Goal: Information Seeking & Learning: Check status

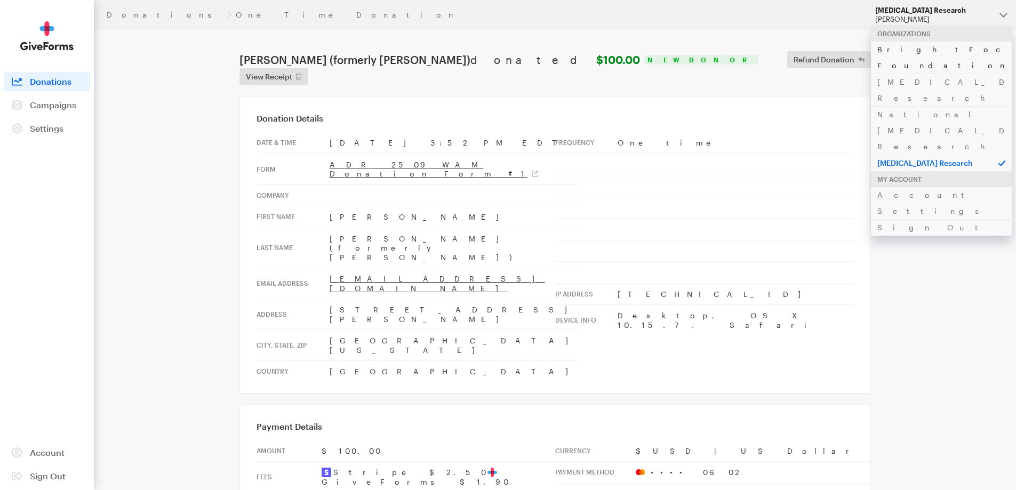
click at [881, 47] on link "BrightFocus Foundation" at bounding box center [941, 57] width 141 height 33
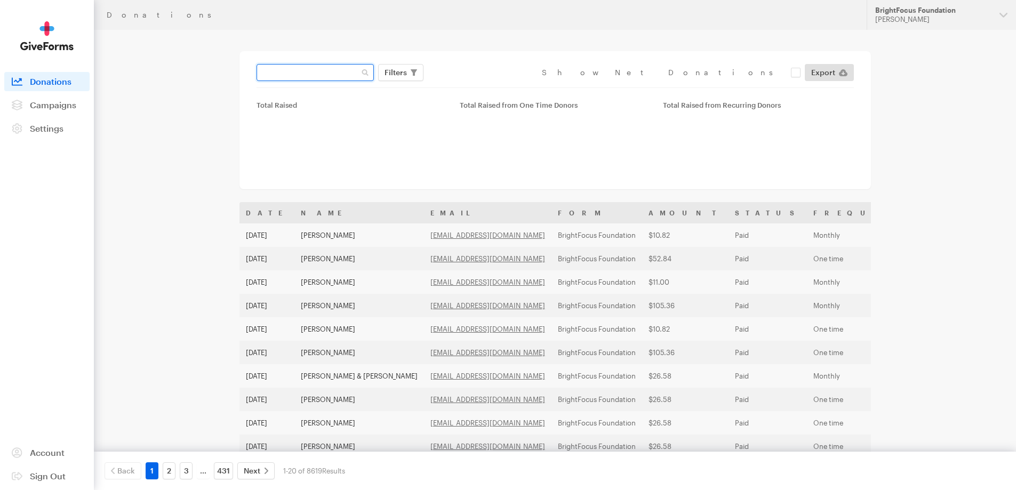
click at [319, 67] on input "text" at bounding box center [314, 72] width 117 height 17
paste input "[EMAIL_ADDRESS][DOMAIN_NAME]"
type input "[EMAIL_ADDRESS][DOMAIN_NAME]"
click at [476, 86] on button "Apply" at bounding box center [493, 94] width 34 height 17
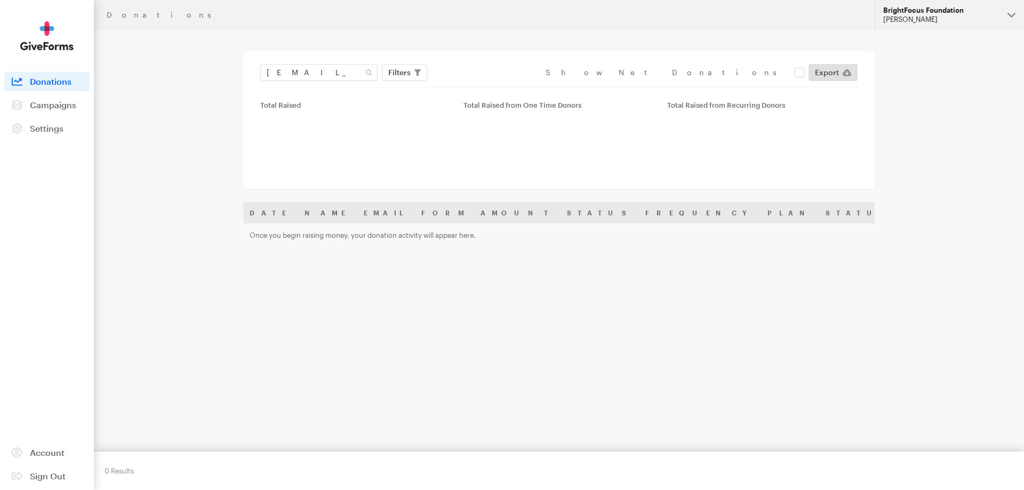
click at [943, 17] on div "[PERSON_NAME]" at bounding box center [941, 19] width 116 height 9
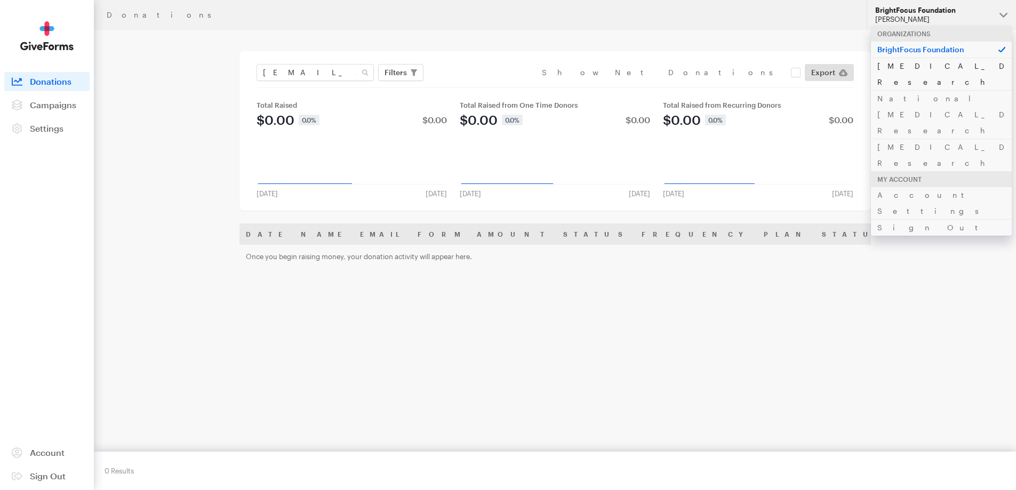
click at [916, 64] on link "[MEDICAL_DATA] Research" at bounding box center [941, 74] width 141 height 33
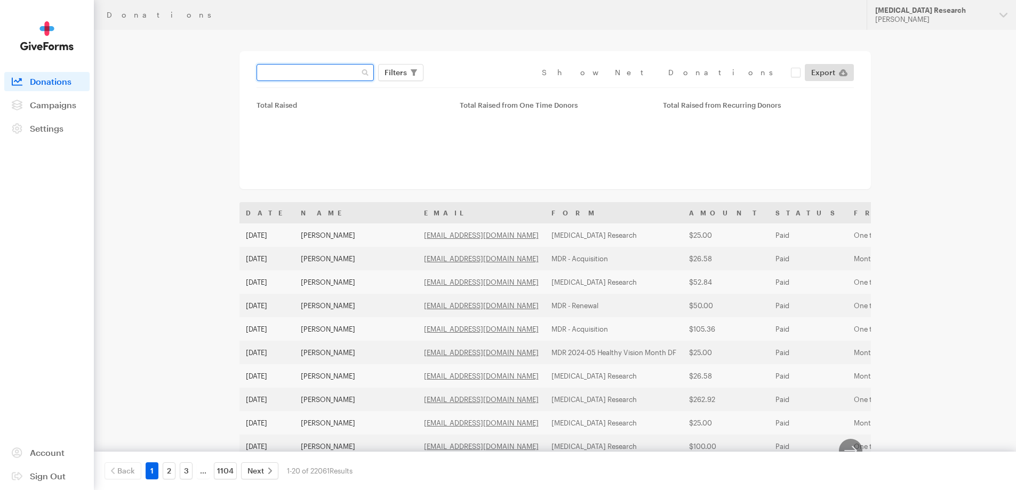
click at [320, 69] on input "text" at bounding box center [314, 72] width 117 height 17
paste input "[EMAIL_ADDRESS][DOMAIN_NAME]"
type input "[EMAIL_ADDRESS][DOMAIN_NAME]"
click at [476, 86] on button "Apply" at bounding box center [493, 94] width 34 height 17
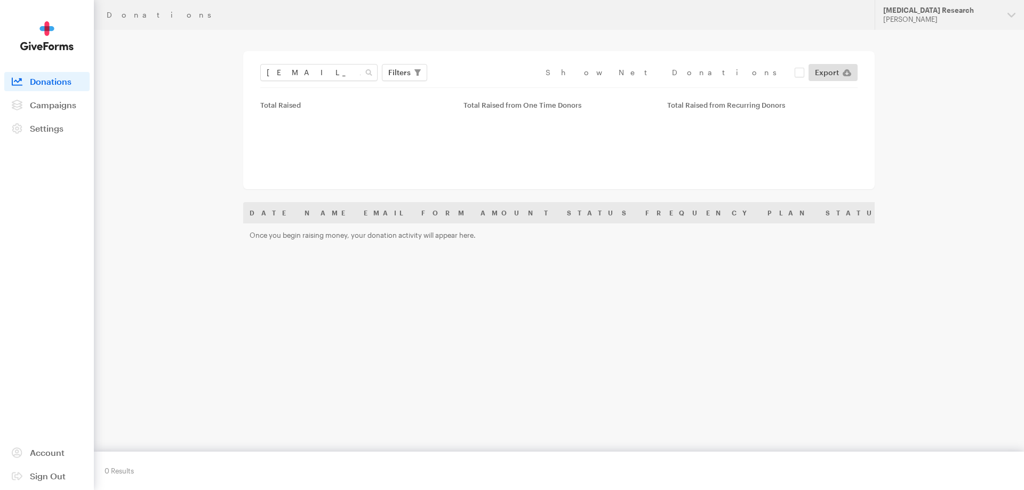
click at [955, 11] on div "[MEDICAL_DATA] Research" at bounding box center [941, 10] width 116 height 9
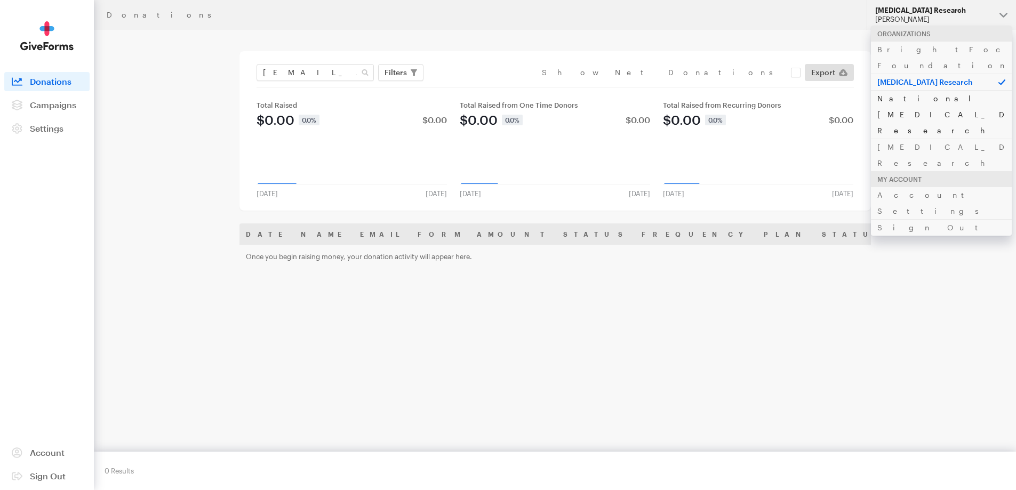
click at [939, 90] on link "National Glaucoma Research" at bounding box center [941, 114] width 141 height 49
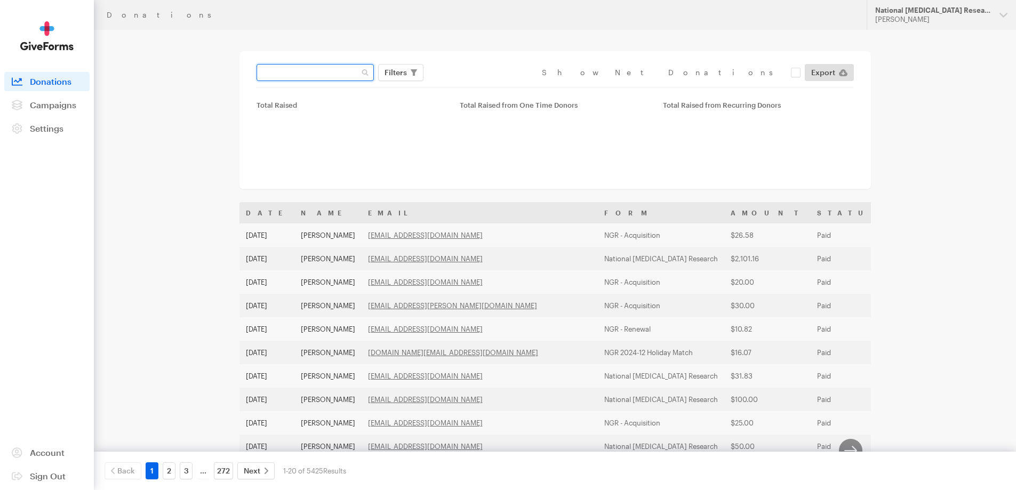
click at [310, 73] on input "text" at bounding box center [314, 72] width 117 height 17
paste input "jlbenson2000@gmail.com"
type input "jlbenson2000@gmail.com"
click at [476, 86] on button "Apply" at bounding box center [493, 94] width 34 height 17
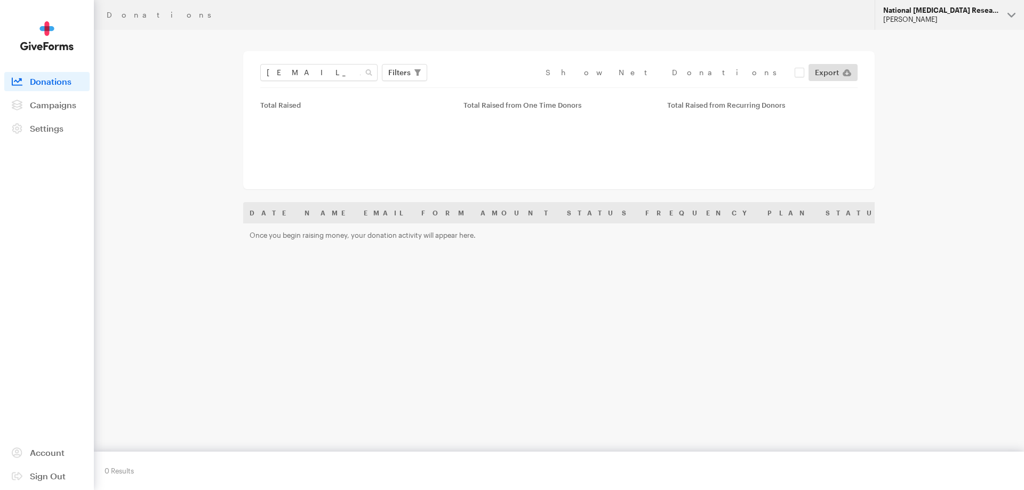
click at [914, 26] on button "National [MEDICAL_DATA] Research [PERSON_NAME]" at bounding box center [948, 15] width 149 height 30
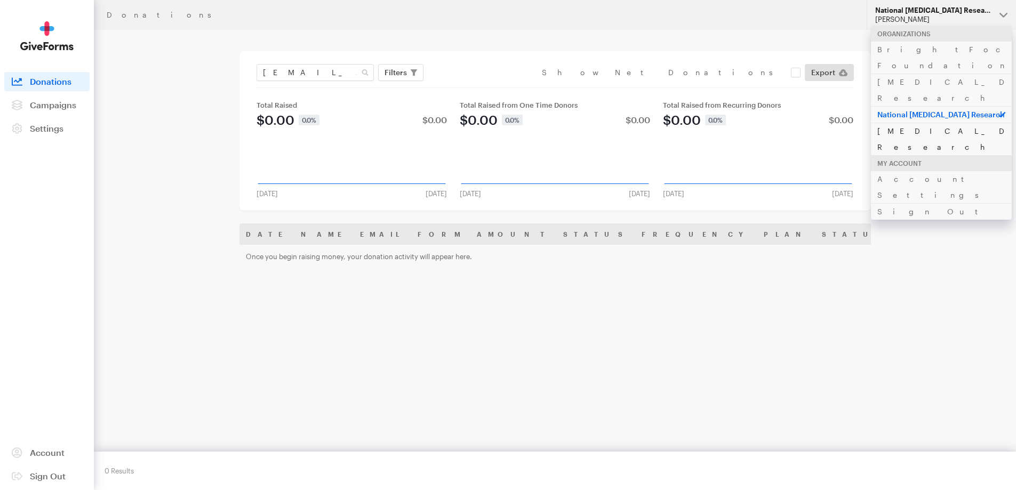
click at [916, 123] on link "[MEDICAL_DATA] Research" at bounding box center [941, 139] width 141 height 33
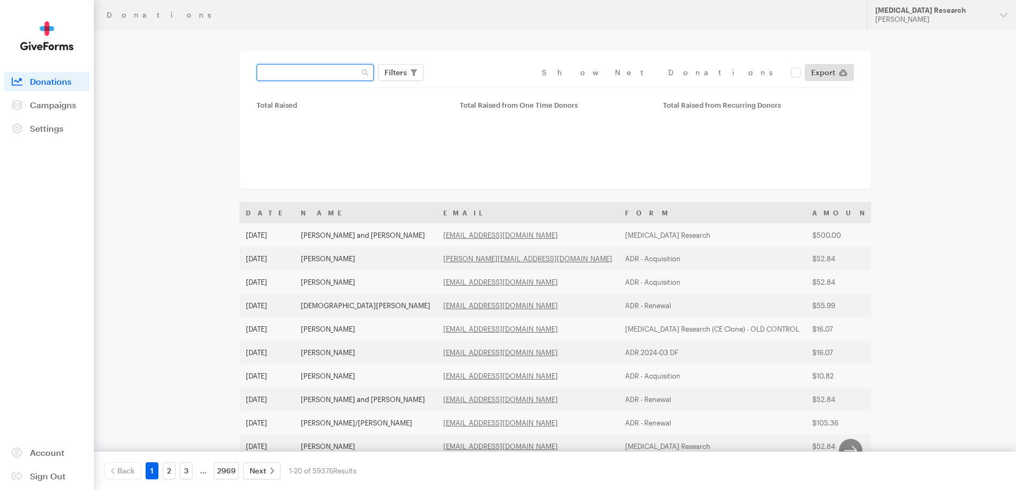
click at [310, 73] on input "text" at bounding box center [314, 72] width 117 height 17
paste input "[EMAIL_ADDRESS][DOMAIN_NAME]"
type input "[EMAIL_ADDRESS][DOMAIN_NAME]"
click at [476, 86] on button "Apply" at bounding box center [493, 94] width 34 height 17
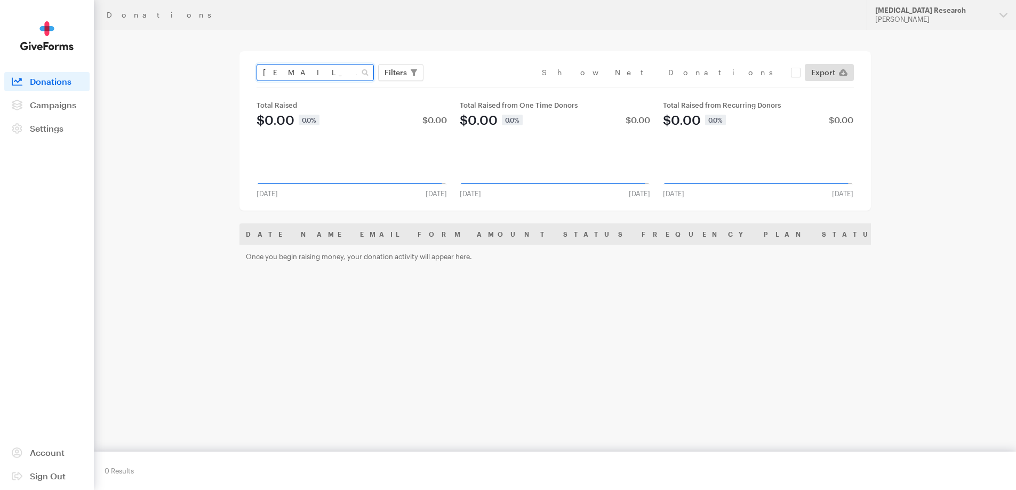
drag, startPoint x: 355, startPoint y: 69, endPoint x: 174, endPoint y: 56, distance: 181.7
click at [174, 56] on main "Donations jlbenson2000@gmail.com Filters Clear Filters Apply Date Aug 27, 2025 …" at bounding box center [508, 264] width 768 height 468
click at [905, 13] on div "[MEDICAL_DATA] Research" at bounding box center [933, 10] width 116 height 9
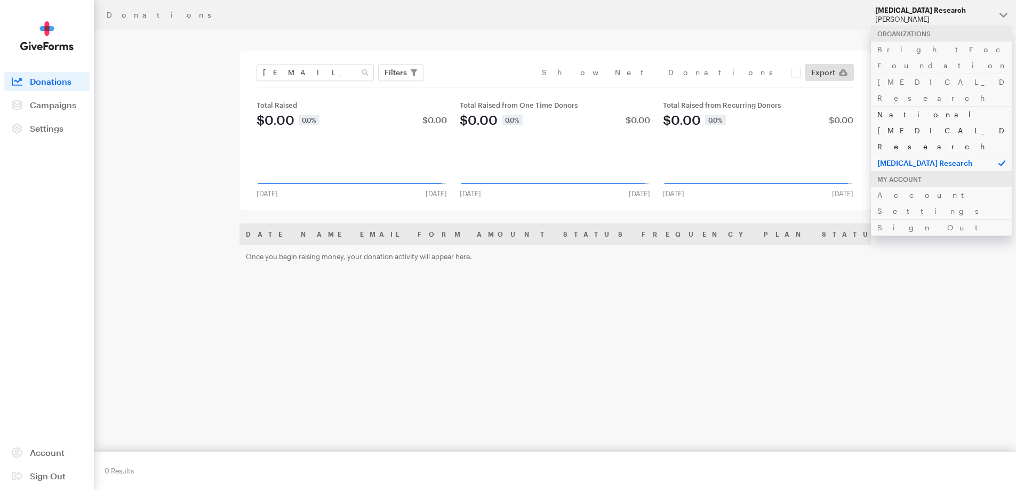
click at [911, 106] on link "National [MEDICAL_DATA] Research" at bounding box center [941, 130] width 141 height 49
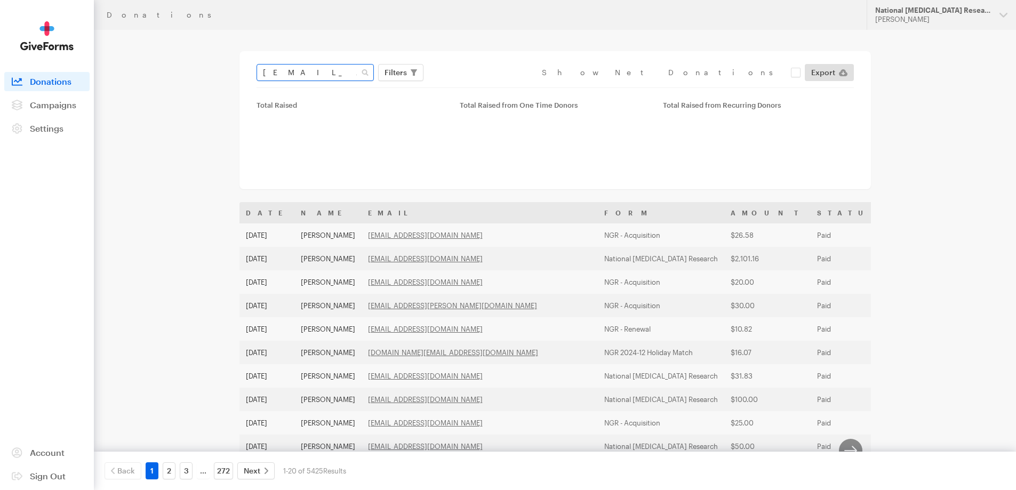
type input "[EMAIL_ADDRESS][DOMAIN_NAME]"
click at [476, 86] on button "Apply" at bounding box center [493, 94] width 34 height 17
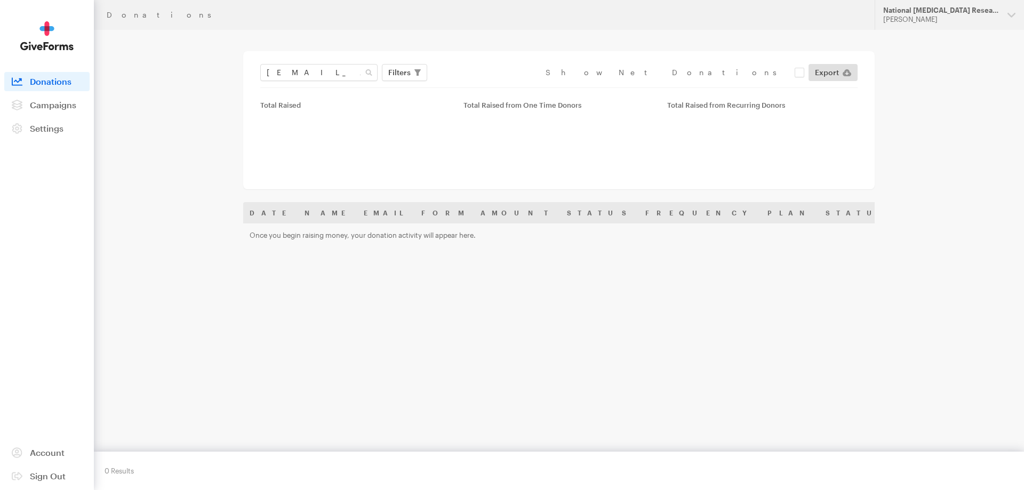
drag, startPoint x: 920, startPoint y: 16, endPoint x: 854, endPoint y: 26, distance: 67.4
click at [920, 15] on div "[PERSON_NAME]" at bounding box center [941, 19] width 116 height 9
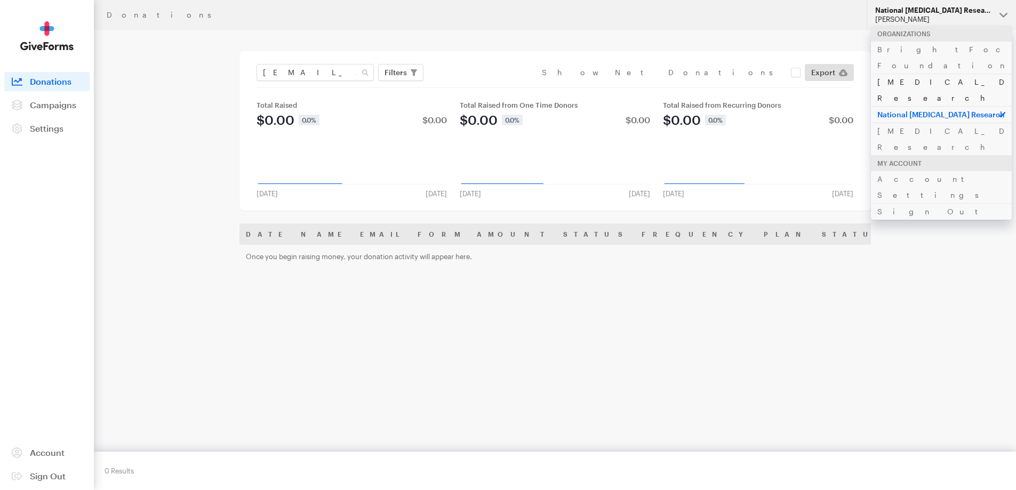
click at [911, 74] on link "[MEDICAL_DATA] Research" at bounding box center [941, 90] width 141 height 33
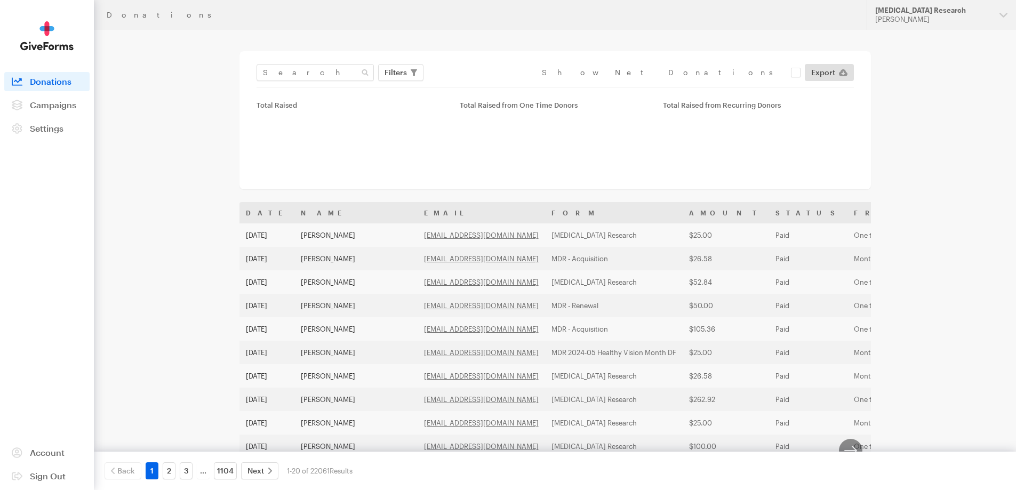
click at [326, 74] on input "text" at bounding box center [314, 72] width 117 height 17
type input "[EMAIL_ADDRESS][DOMAIN_NAME]"
click at [476, 86] on button "Apply" at bounding box center [493, 94] width 34 height 17
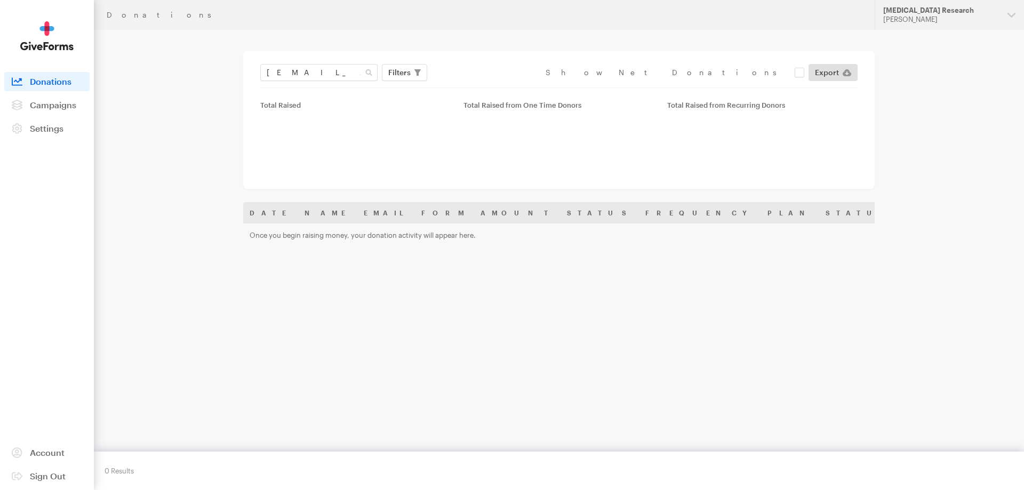
click at [886, 17] on div "[PERSON_NAME]" at bounding box center [941, 19] width 116 height 9
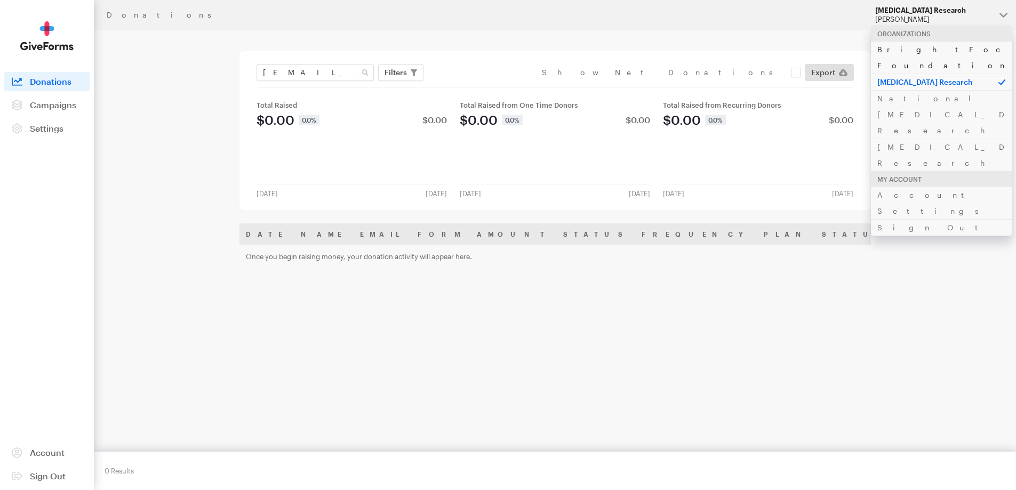
click at [900, 49] on link "BrightFocus Foundation" at bounding box center [941, 57] width 141 height 33
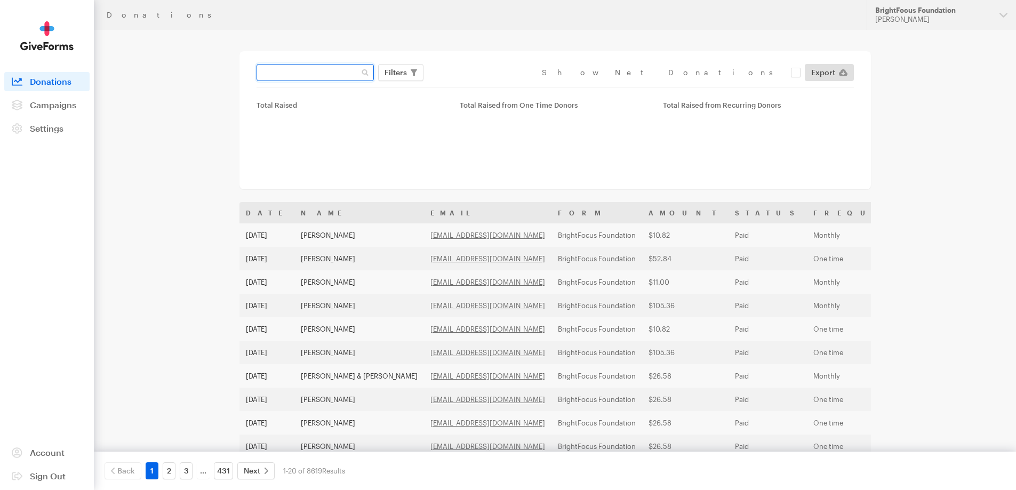
click at [339, 70] on input "text" at bounding box center [314, 72] width 117 height 17
paste input "[EMAIL_ADDRESS][DOMAIN_NAME]"
type input "[EMAIL_ADDRESS][DOMAIN_NAME]"
click at [476, 86] on button "Apply" at bounding box center [493, 94] width 34 height 17
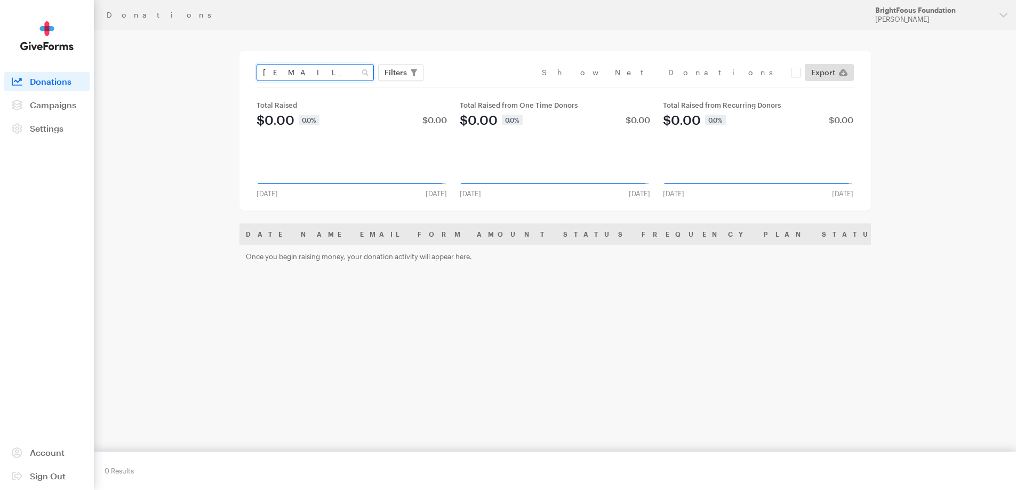
drag, startPoint x: 354, startPoint y: 71, endPoint x: 198, endPoint y: 34, distance: 160.6
click at [208, 47] on main "Donations [EMAIL_ADDRESS][DOMAIN_NAME] Filters Clear Filters Apply Date [DATE] …" at bounding box center [508, 264] width 768 height 468
type input "[PERSON_NAME]"
click at [476, 86] on button "Apply" at bounding box center [493, 94] width 34 height 17
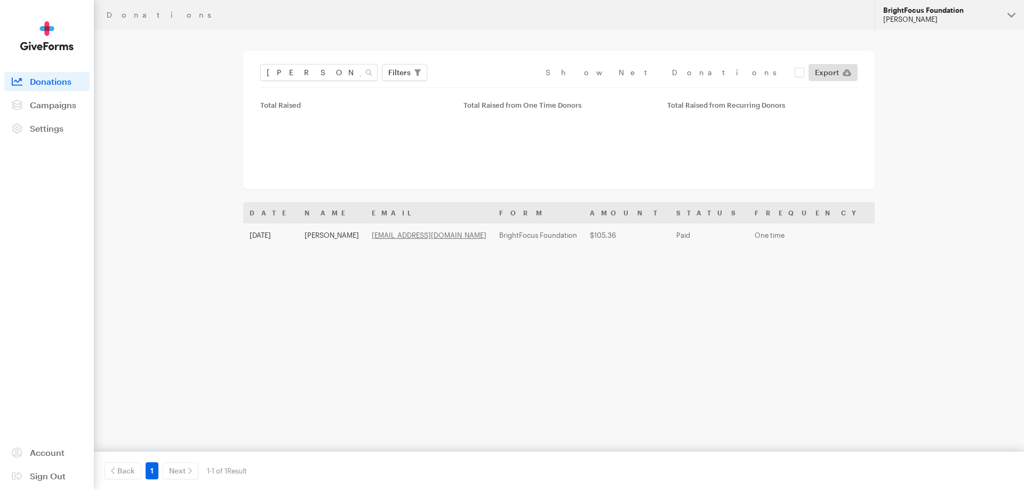
click at [919, 16] on div "[PERSON_NAME]" at bounding box center [941, 19] width 116 height 9
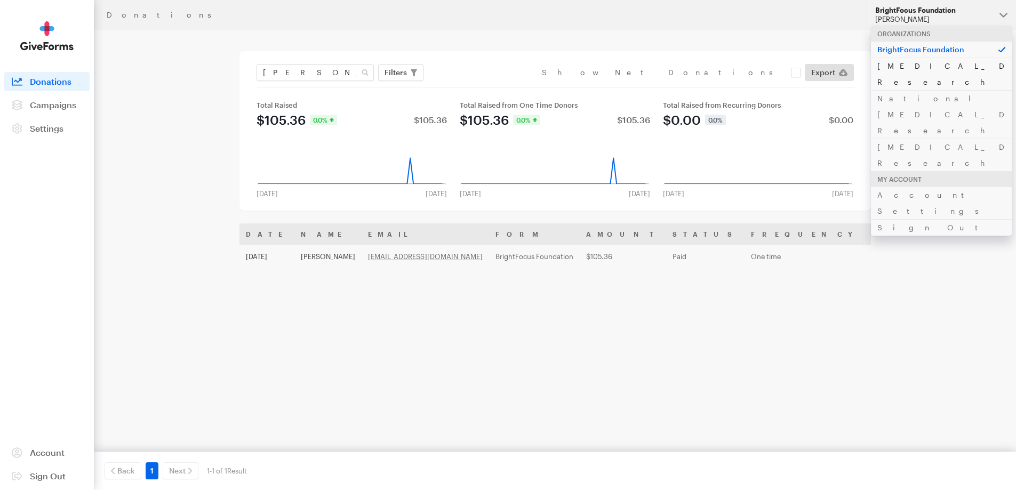
click at [911, 63] on link "[MEDICAL_DATA] Research" at bounding box center [941, 74] width 141 height 33
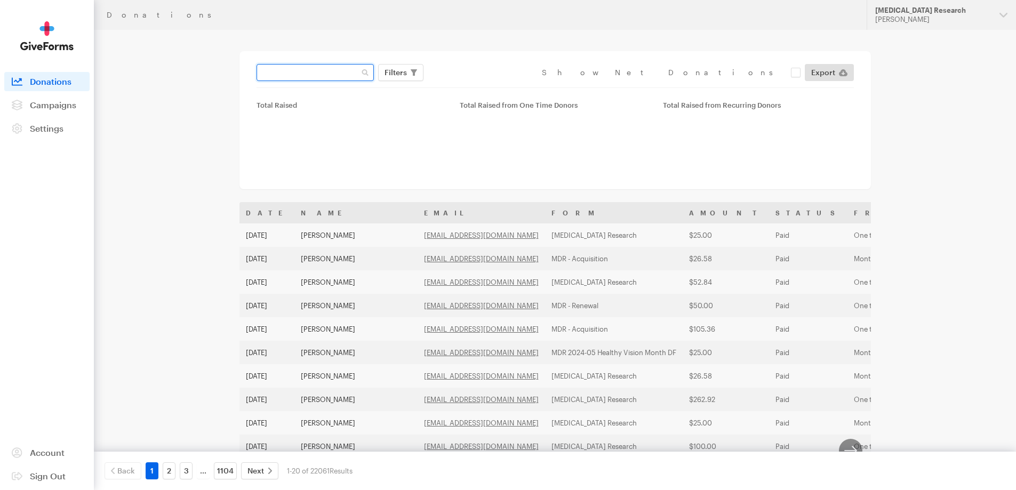
click at [304, 74] on input "text" at bounding box center [314, 72] width 117 height 17
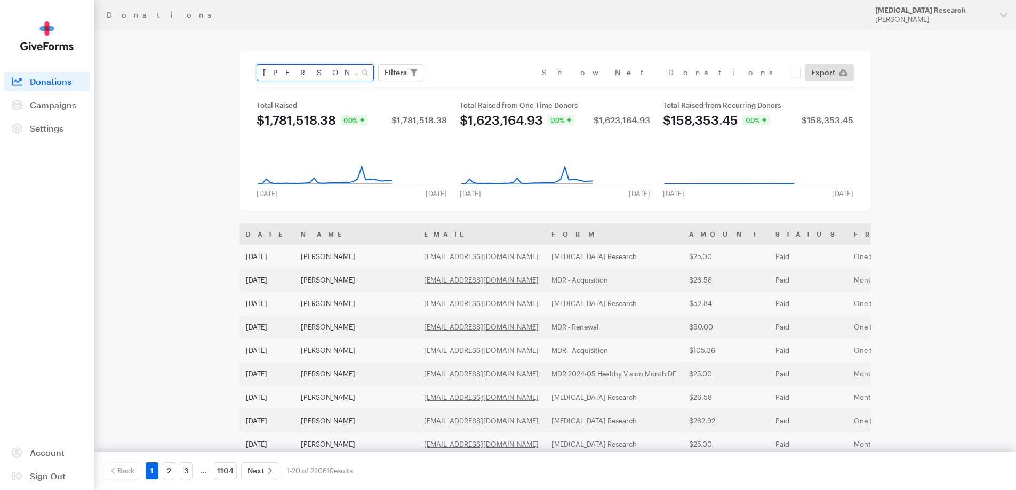
type input "benson"
click at [476, 86] on button "Apply" at bounding box center [493, 94] width 34 height 17
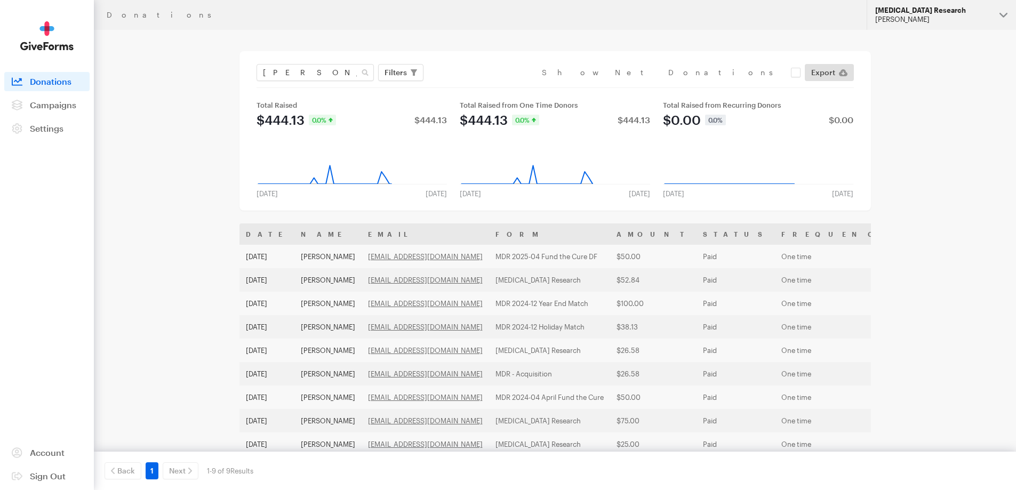
click at [946, 10] on div "[MEDICAL_DATA] Research" at bounding box center [933, 10] width 116 height 9
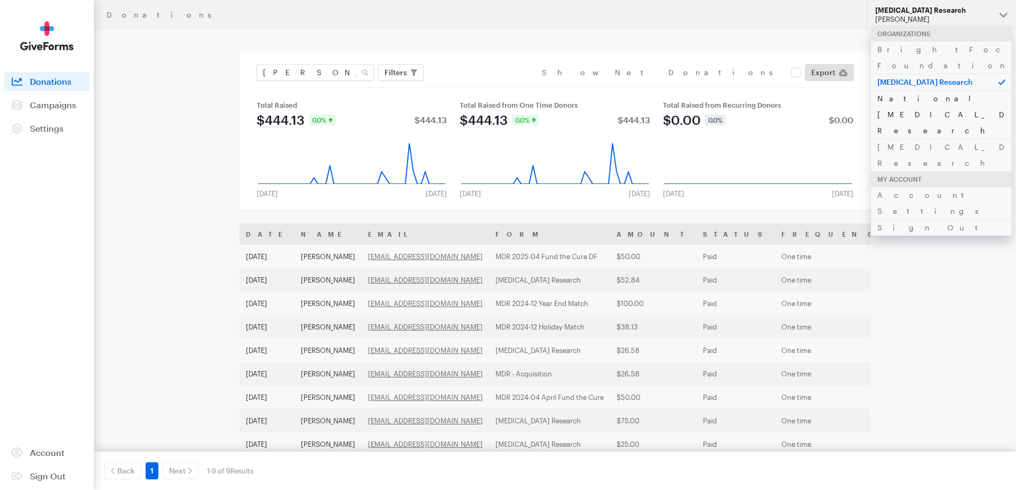
click at [899, 90] on link "National [MEDICAL_DATA] Research" at bounding box center [941, 114] width 141 height 49
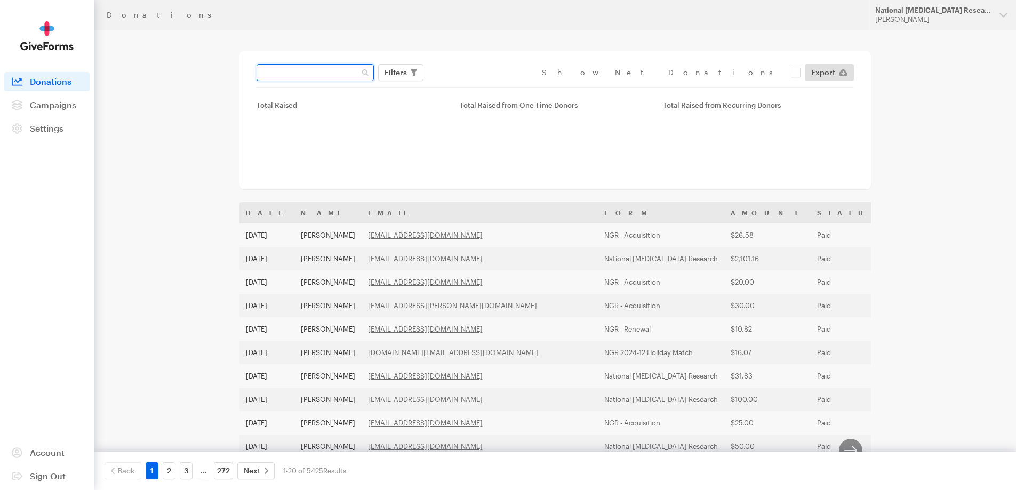
click at [330, 72] on input "text" at bounding box center [314, 72] width 117 height 17
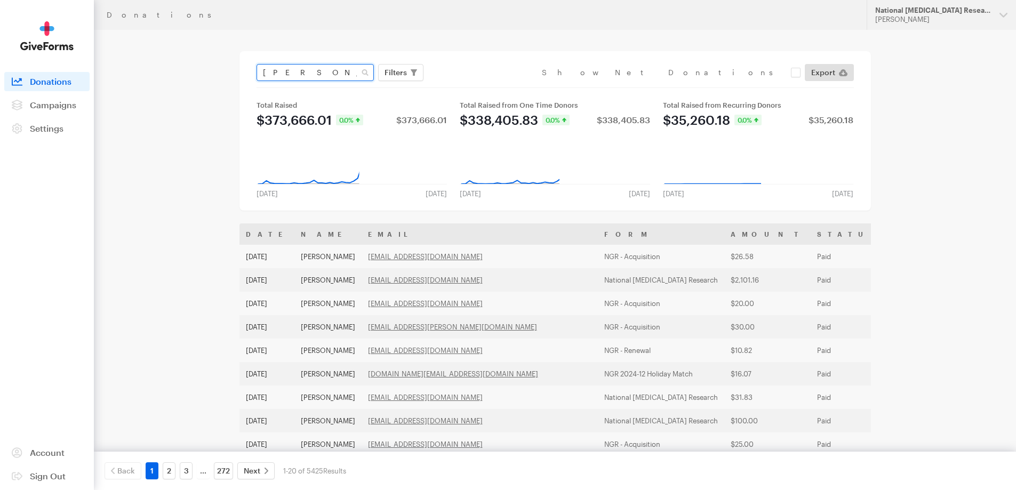
type input "[PERSON_NAME]"
click at [476, 86] on button "Apply" at bounding box center [493, 94] width 34 height 17
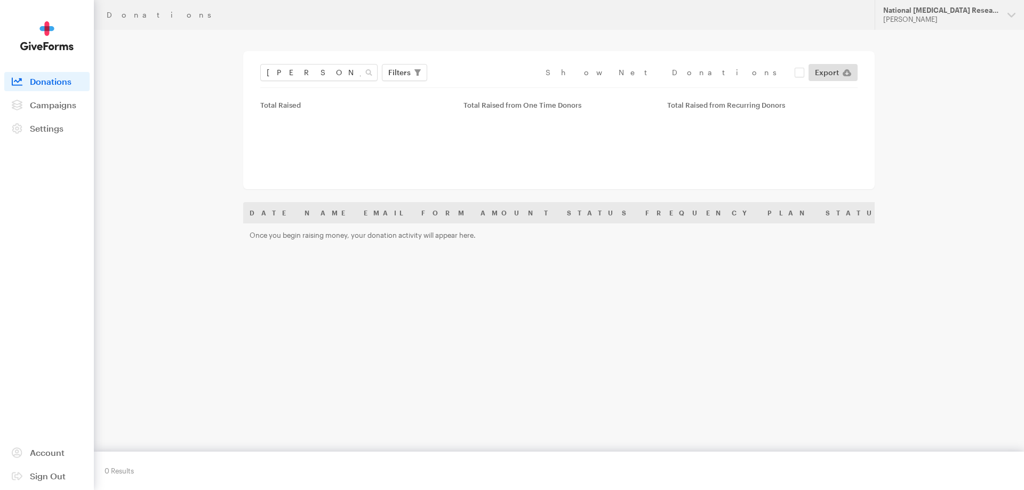
click at [911, 15] on div "[PERSON_NAME]" at bounding box center [941, 19] width 116 height 9
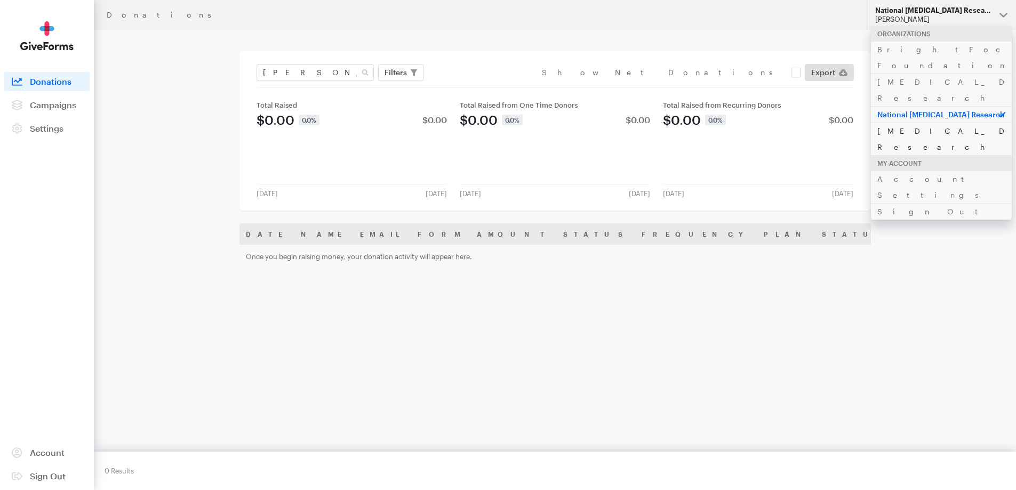
click at [896, 123] on link "[MEDICAL_DATA] Research" at bounding box center [941, 139] width 141 height 33
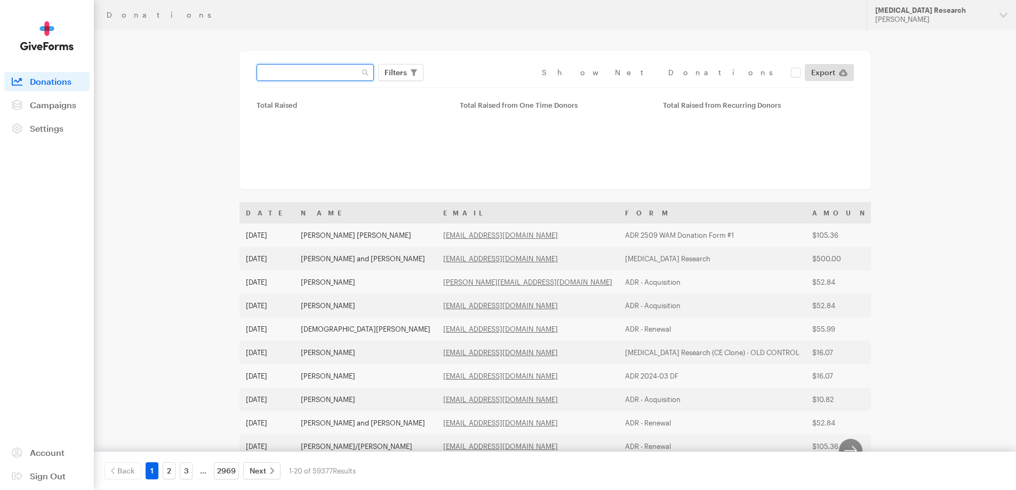
click at [299, 76] on input "text" at bounding box center [314, 72] width 117 height 17
type input "[PERSON_NAME]"
click at [476, 86] on button "Apply" at bounding box center [493, 94] width 34 height 17
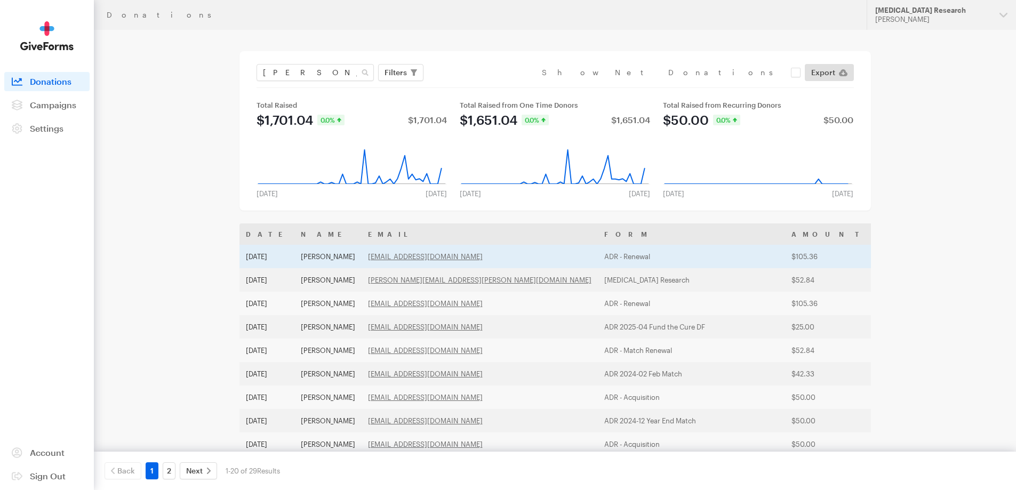
click at [616, 257] on td "ADR - Renewal" at bounding box center [691, 256] width 187 height 23
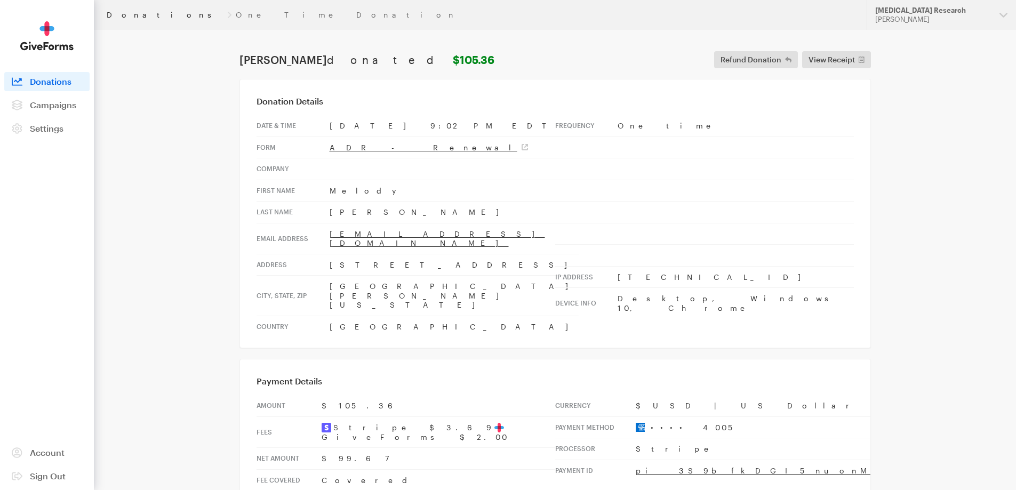
click at [127, 17] on link "Donations" at bounding box center [165, 15] width 116 height 9
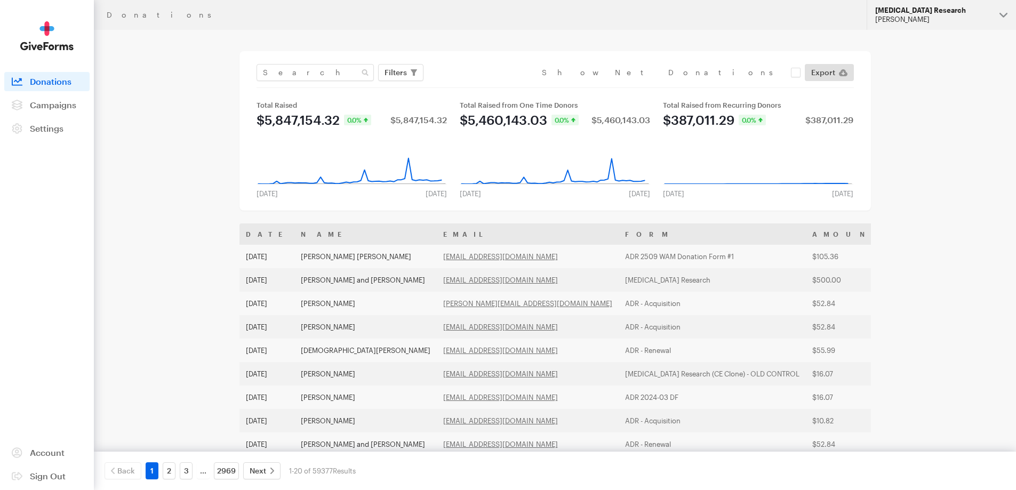
click at [938, 15] on div "[PERSON_NAME]" at bounding box center [933, 19] width 116 height 9
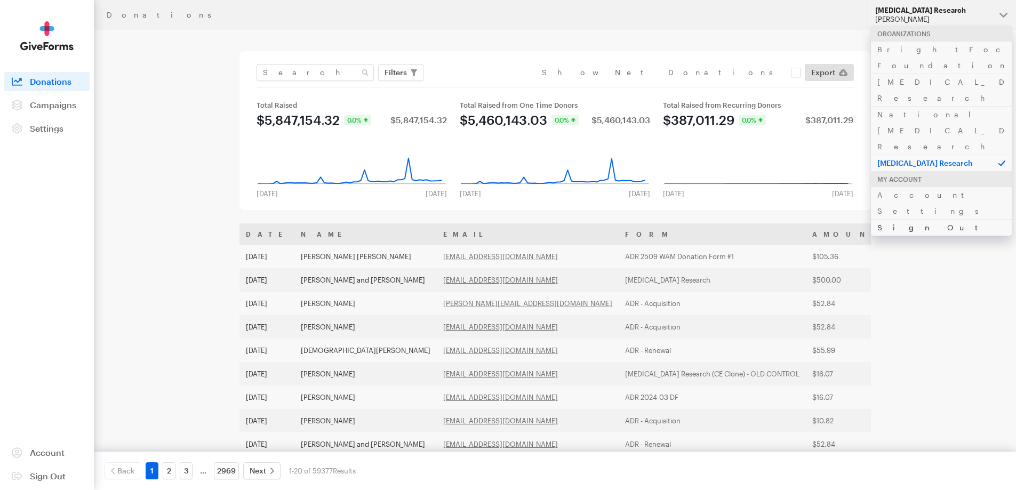
click at [891, 219] on link "Sign Out" at bounding box center [941, 227] width 141 height 17
